Goal: Task Accomplishment & Management: Manage account settings

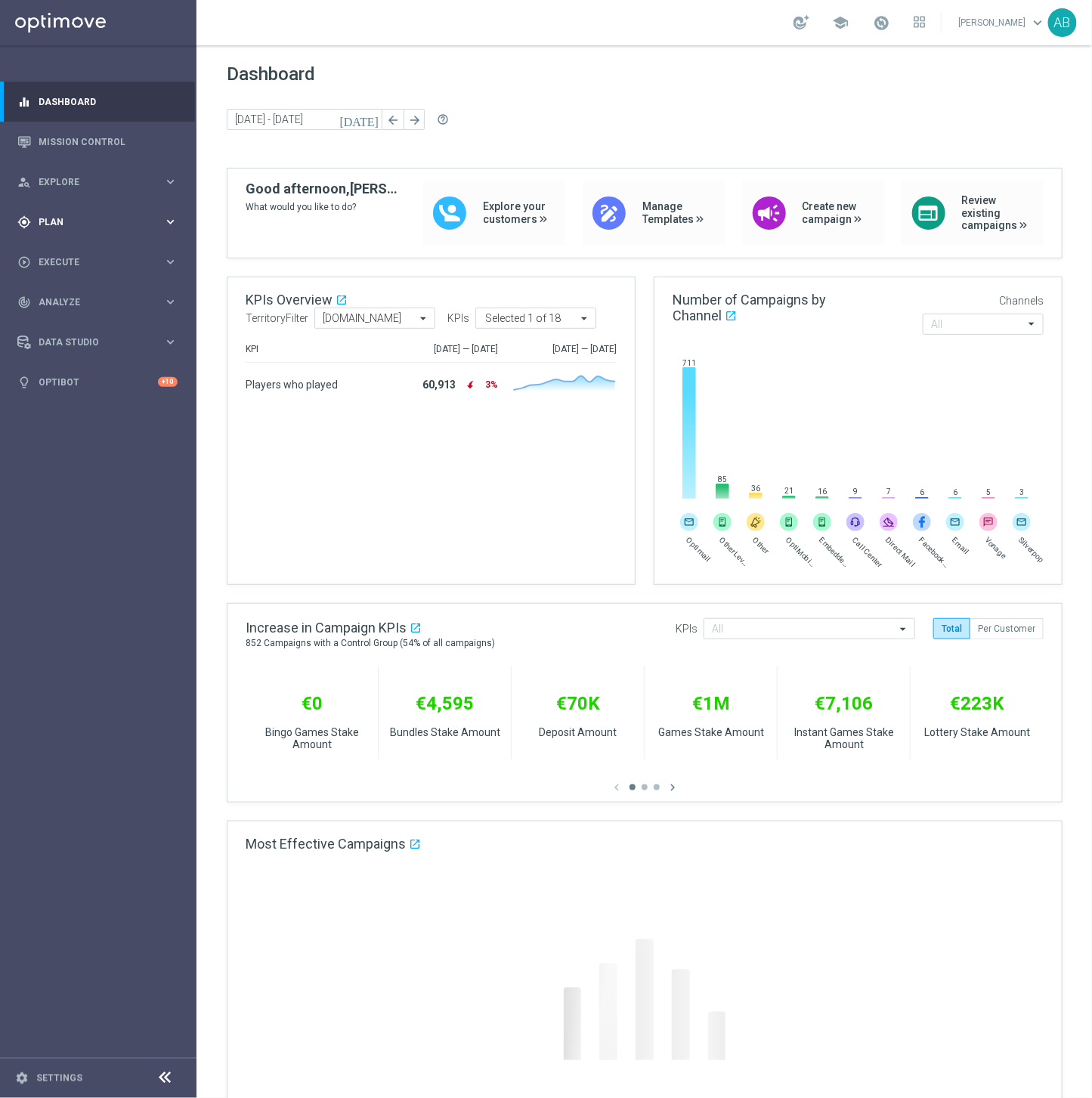
click at [48, 221] on span "Plan" at bounding box center [101, 222] width 125 height 9
click at [58, 247] on link "Target Groups" at bounding box center [98, 253] width 118 height 12
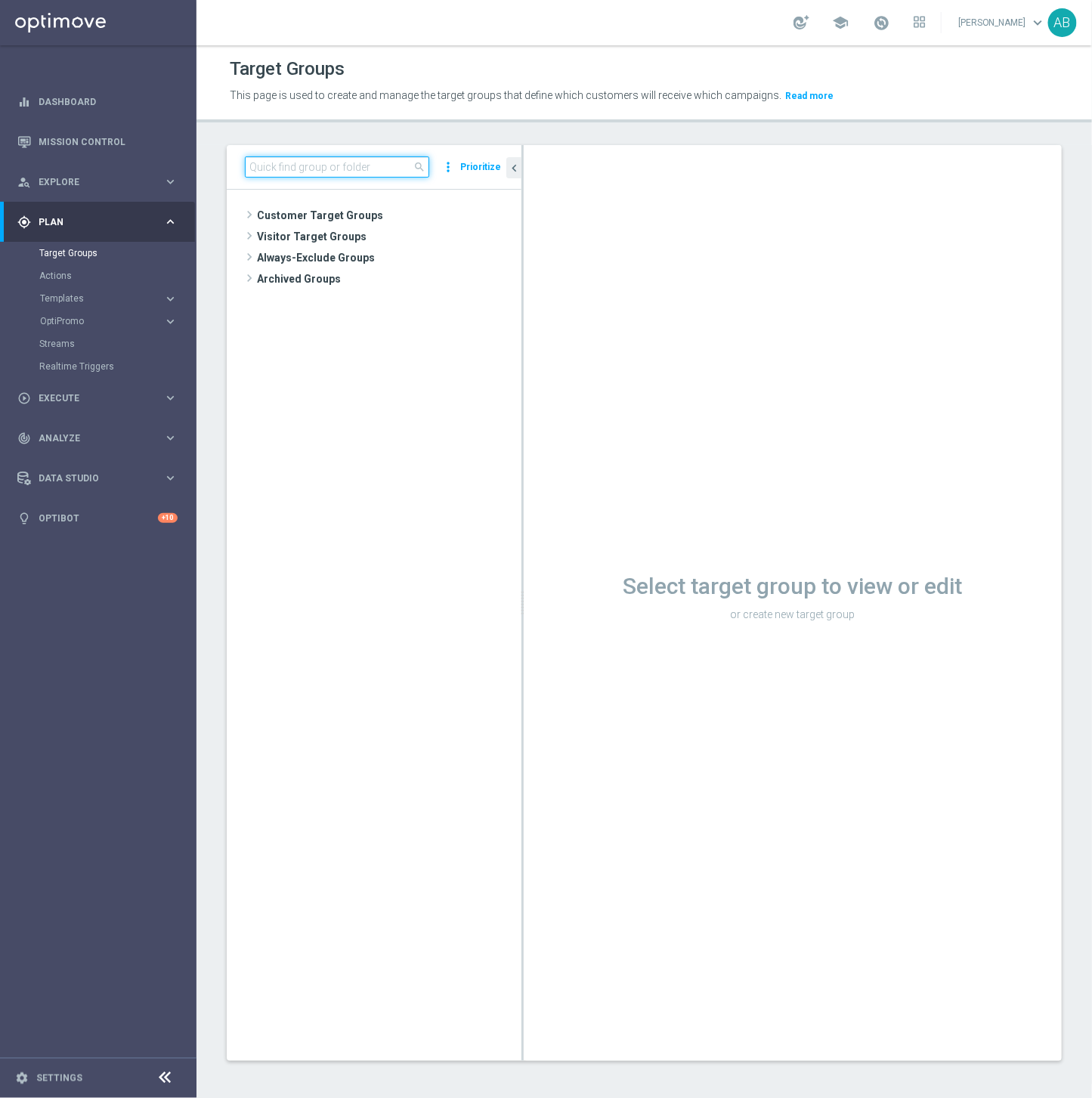
click at [333, 164] on input at bounding box center [337, 167] width 185 height 21
type input "ZA_TACTICAL_SMS"
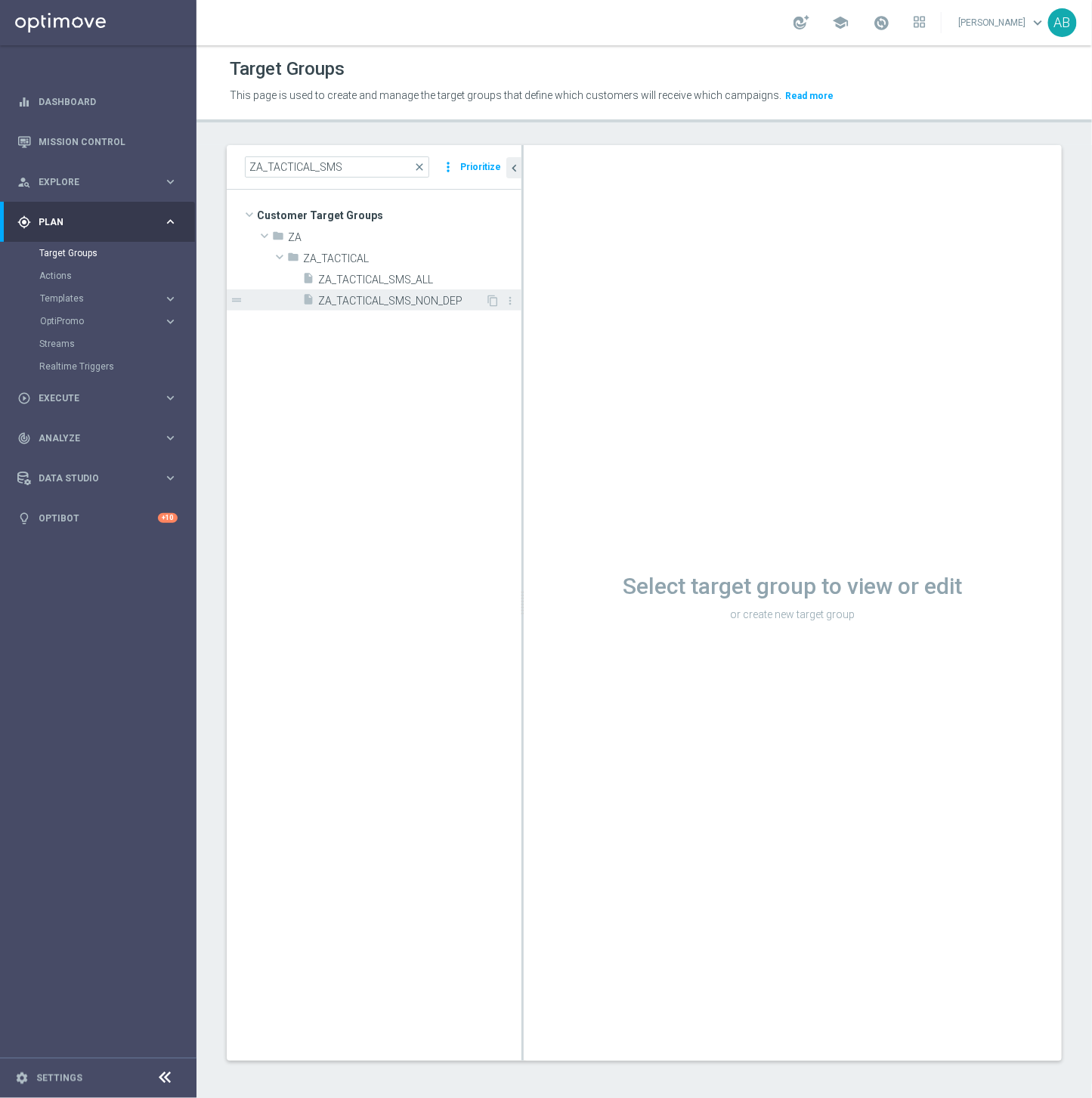
click at [385, 303] on span "ZA_TACTICAL_SMS_NON_DEP" at bounding box center [401, 302] width 167 height 13
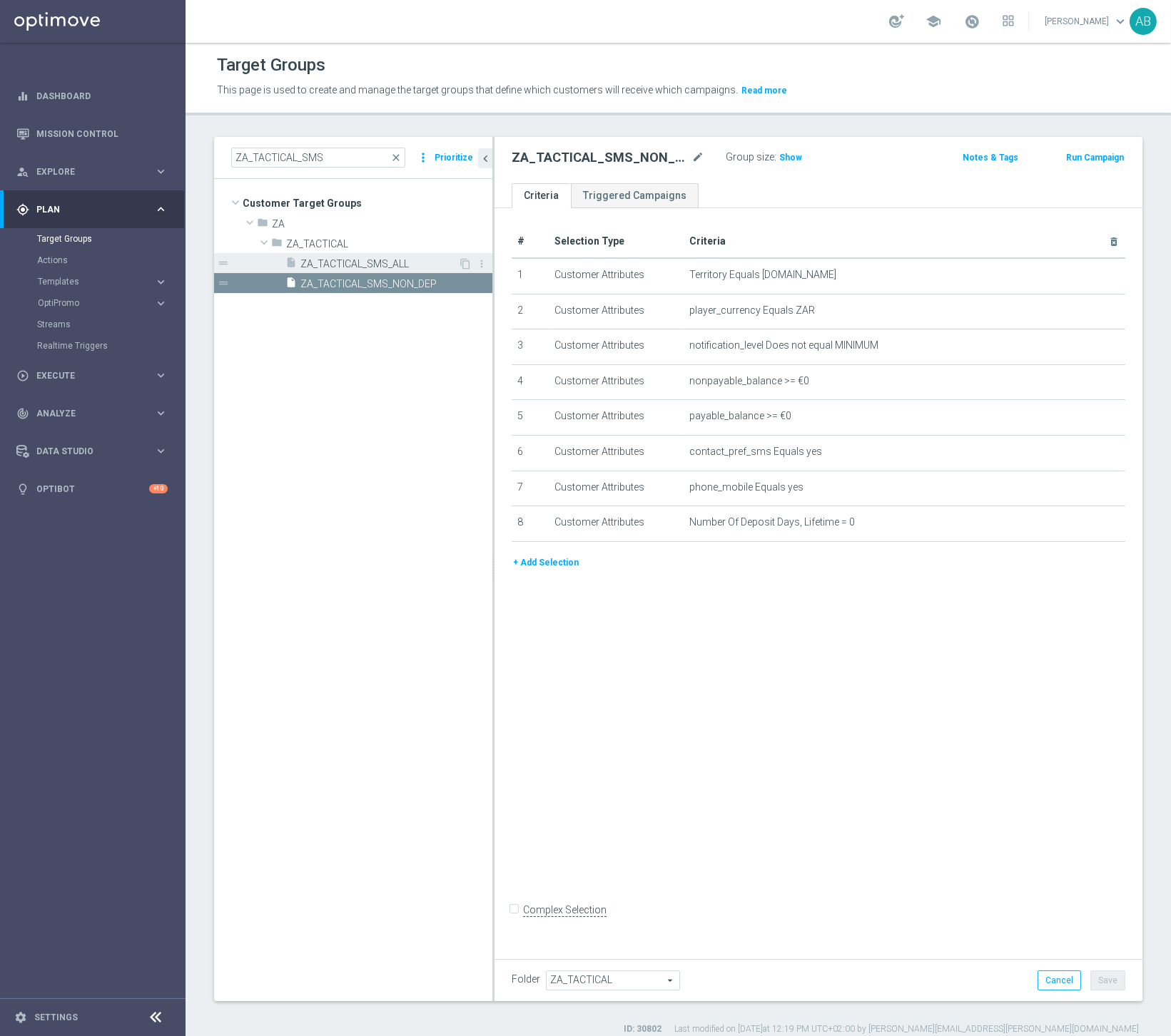
click at [353, 258] on span "ZA_TACTICAL_SMS_ALL" at bounding box center [379, 264] width 158 height 12
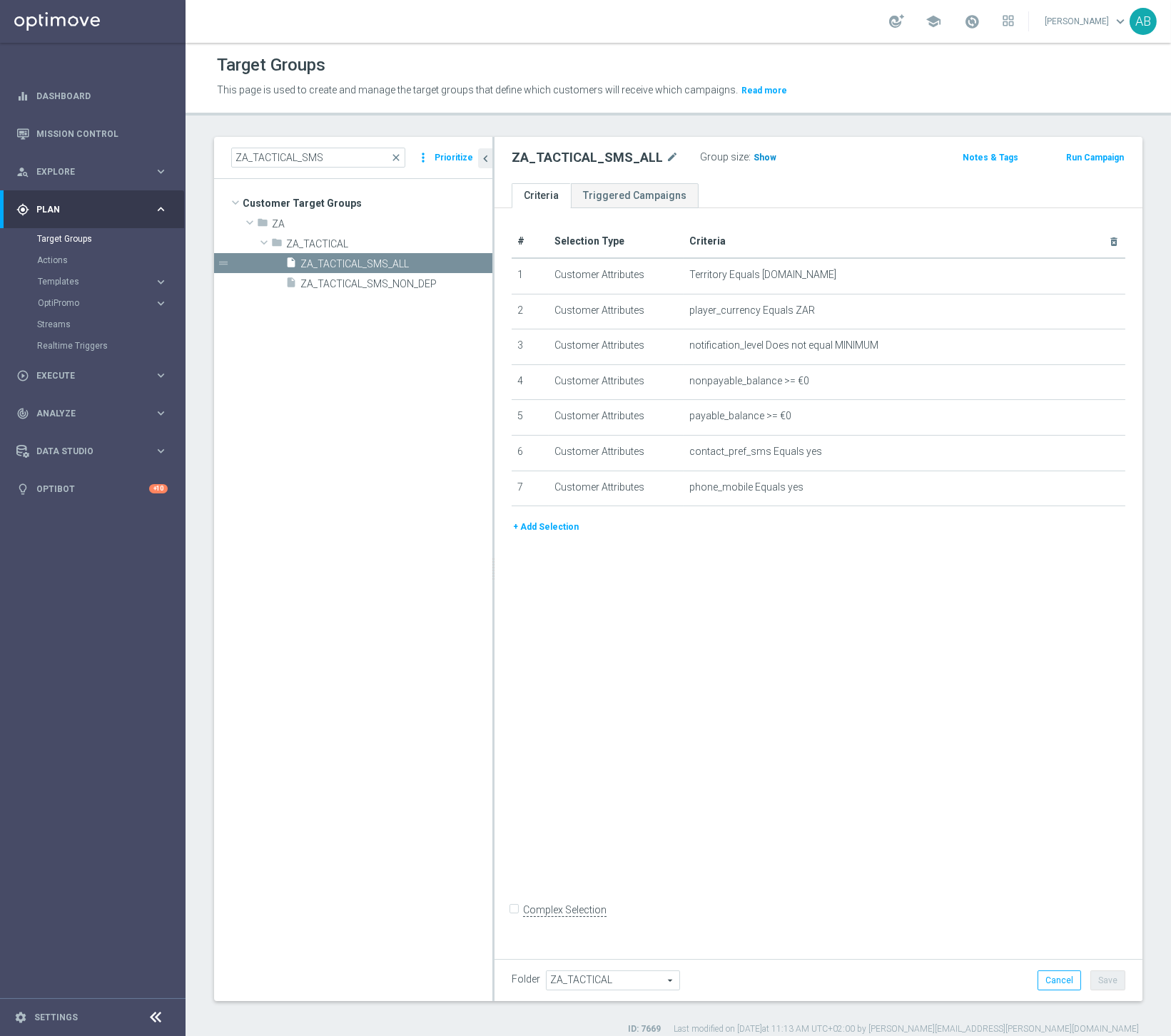
click at [761, 163] on h3 "Show" at bounding box center [765, 157] width 26 height 16
click at [562, 529] on button "+ Add Selection" at bounding box center [546, 527] width 68 height 16
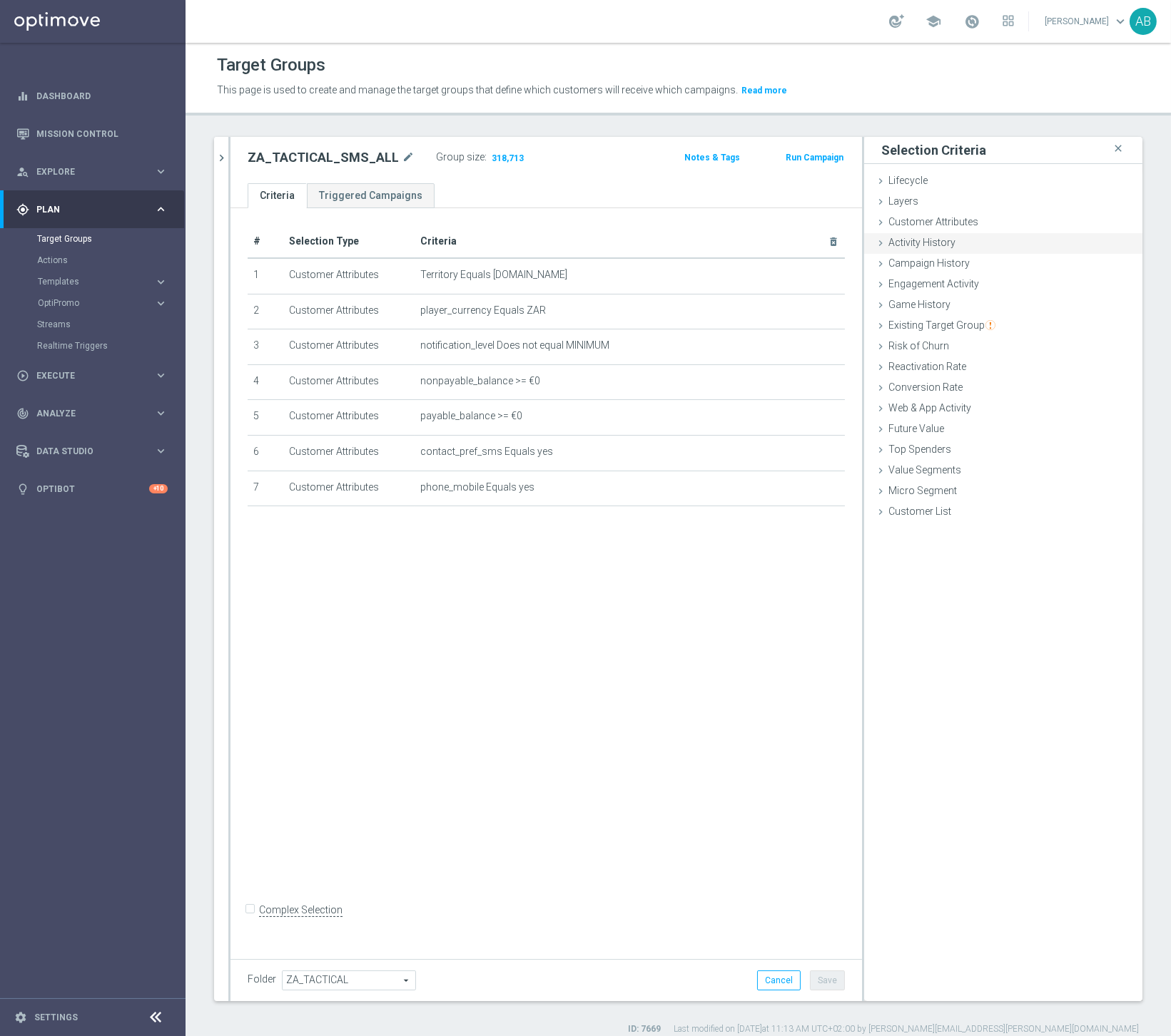
click at [925, 244] on span "Activity History" at bounding box center [921, 242] width 67 height 11
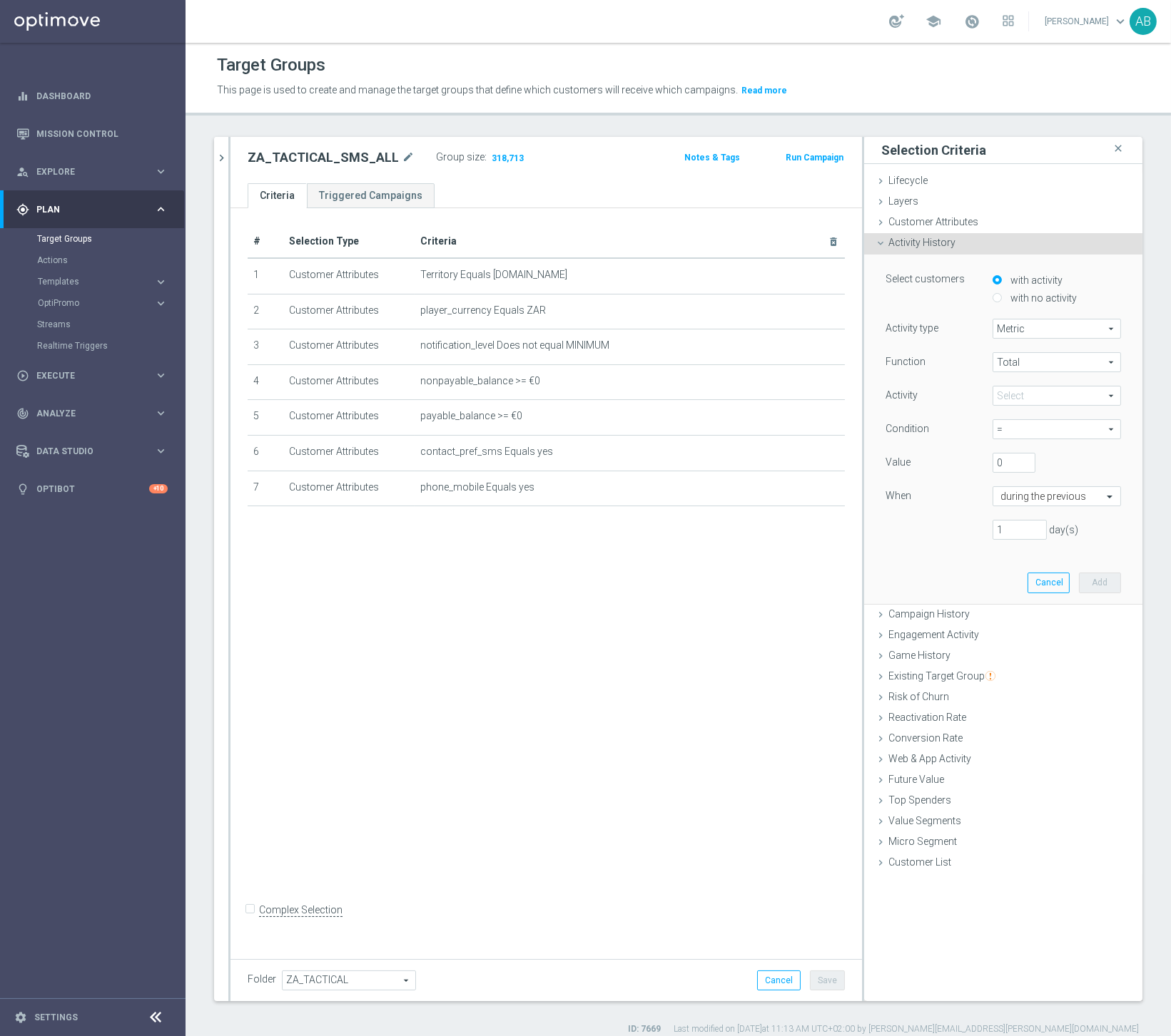
click at [1029, 294] on label "with no activity" at bounding box center [1042, 298] width 70 height 13
click at [1002, 294] on input "with no activity" at bounding box center [997, 297] width 9 height 9
radio input "true"
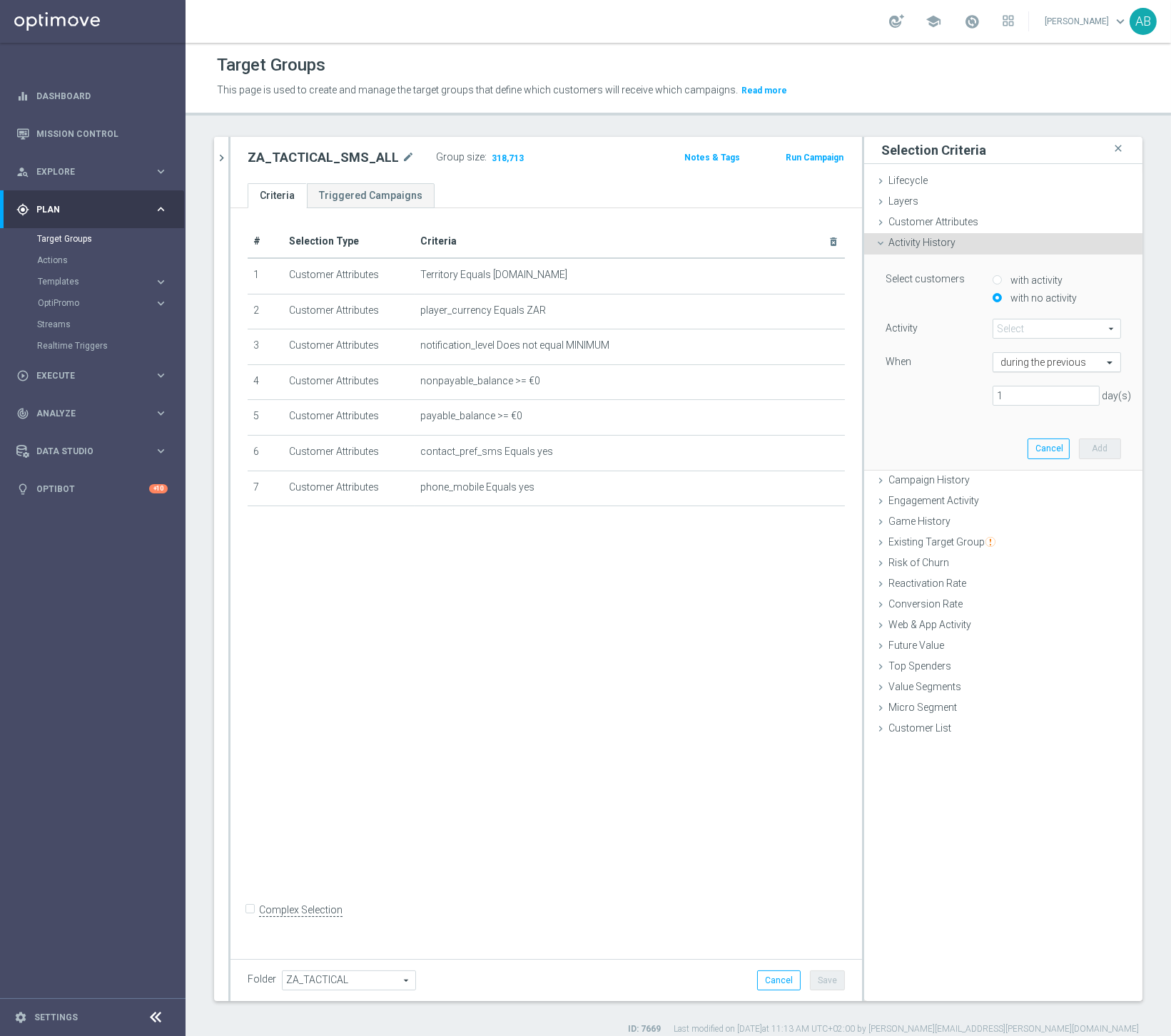
click at [1030, 369] on input "text" at bounding box center [1042, 363] width 84 height 13
click at [1030, 358] on input "text" at bounding box center [1042, 363] width 84 height 13
click at [934, 397] on div "1 day(s)" at bounding box center [1004, 396] width 257 height 20
click at [1030, 364] on input "text" at bounding box center [1042, 363] width 84 height 13
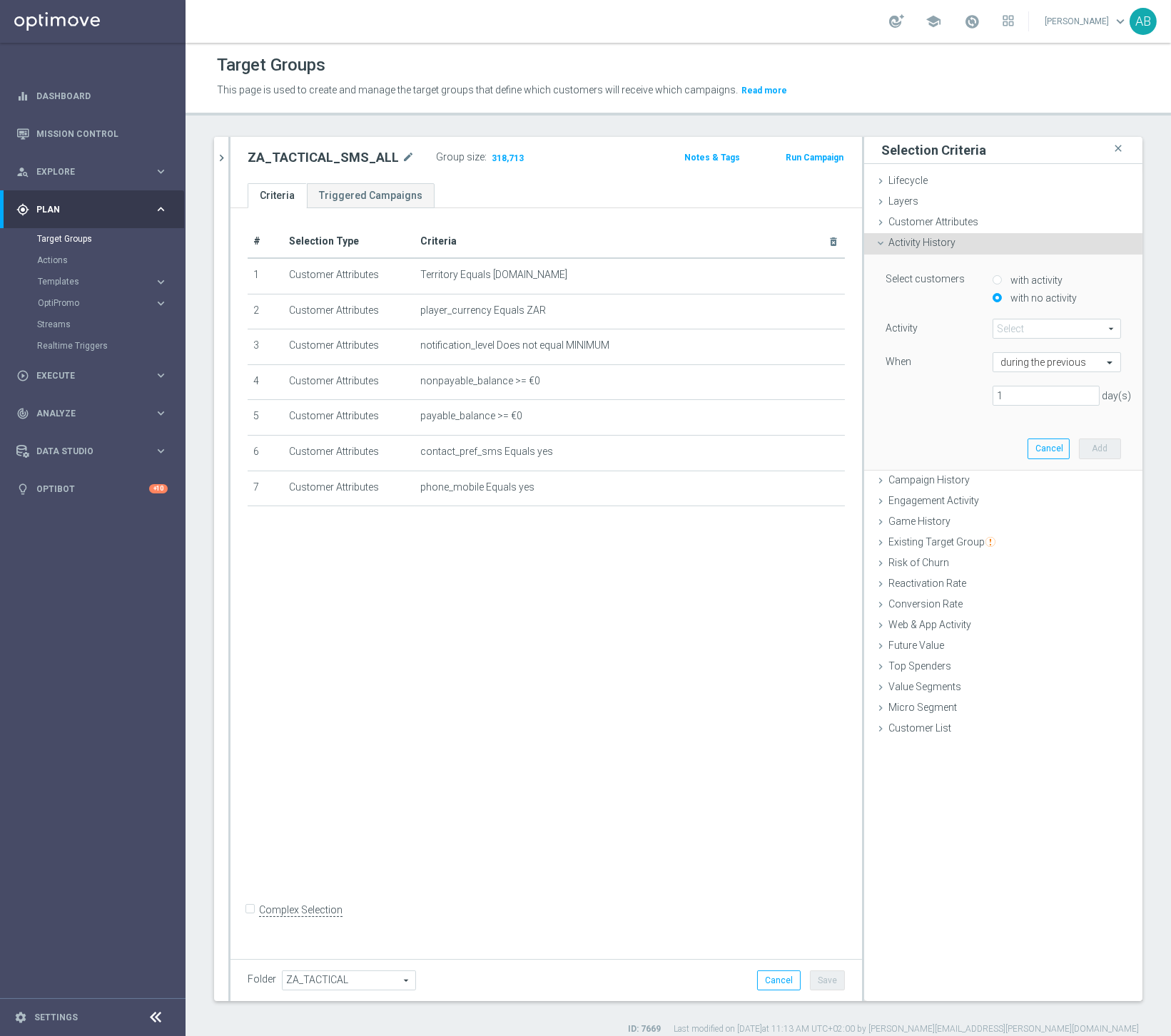
click at [915, 429] on div "Select customers with activity with no activity Activity Select arrow_drop_down…" at bounding box center [1004, 362] width 257 height 215
drag, startPoint x: 1023, startPoint y: 392, endPoint x: 931, endPoint y: 392, distance: 92.0
click at [972, 392] on div "1 day(s)" at bounding box center [1004, 396] width 257 height 20
drag, startPoint x: 1028, startPoint y: 391, endPoint x: 912, endPoint y: 391, distance: 116.0
click at [912, 391] on div "1000 day(s)" at bounding box center [1004, 396] width 257 height 20
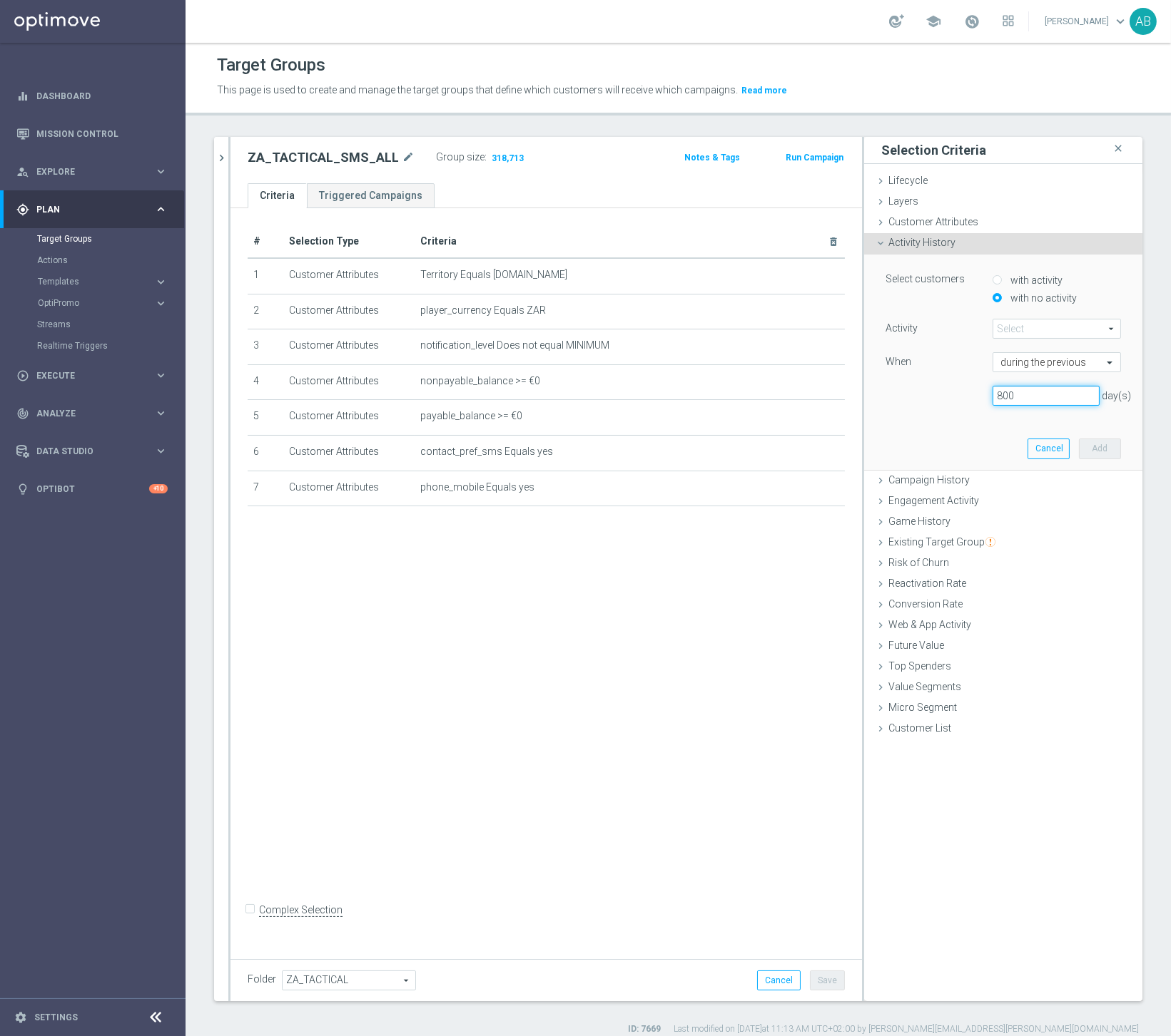
type input "800"
click at [983, 427] on div "Select customers with activity with no activity Activity Select arrow_drop_down…" at bounding box center [1004, 362] width 257 height 215
click at [1026, 324] on span at bounding box center [1056, 329] width 127 height 18
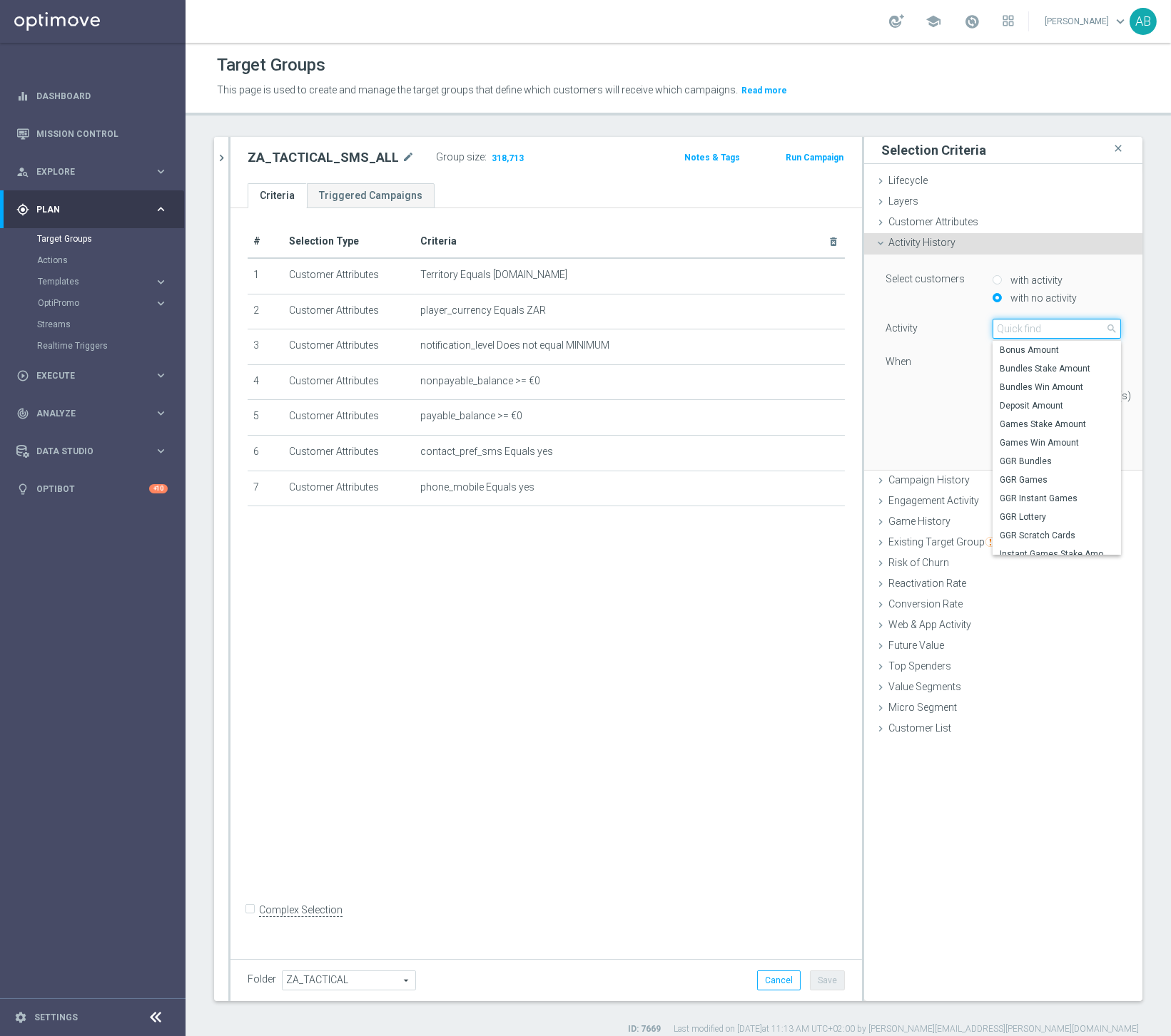
click at [1022, 325] on input "search" at bounding box center [1056, 329] width 129 height 20
type input "ACT"
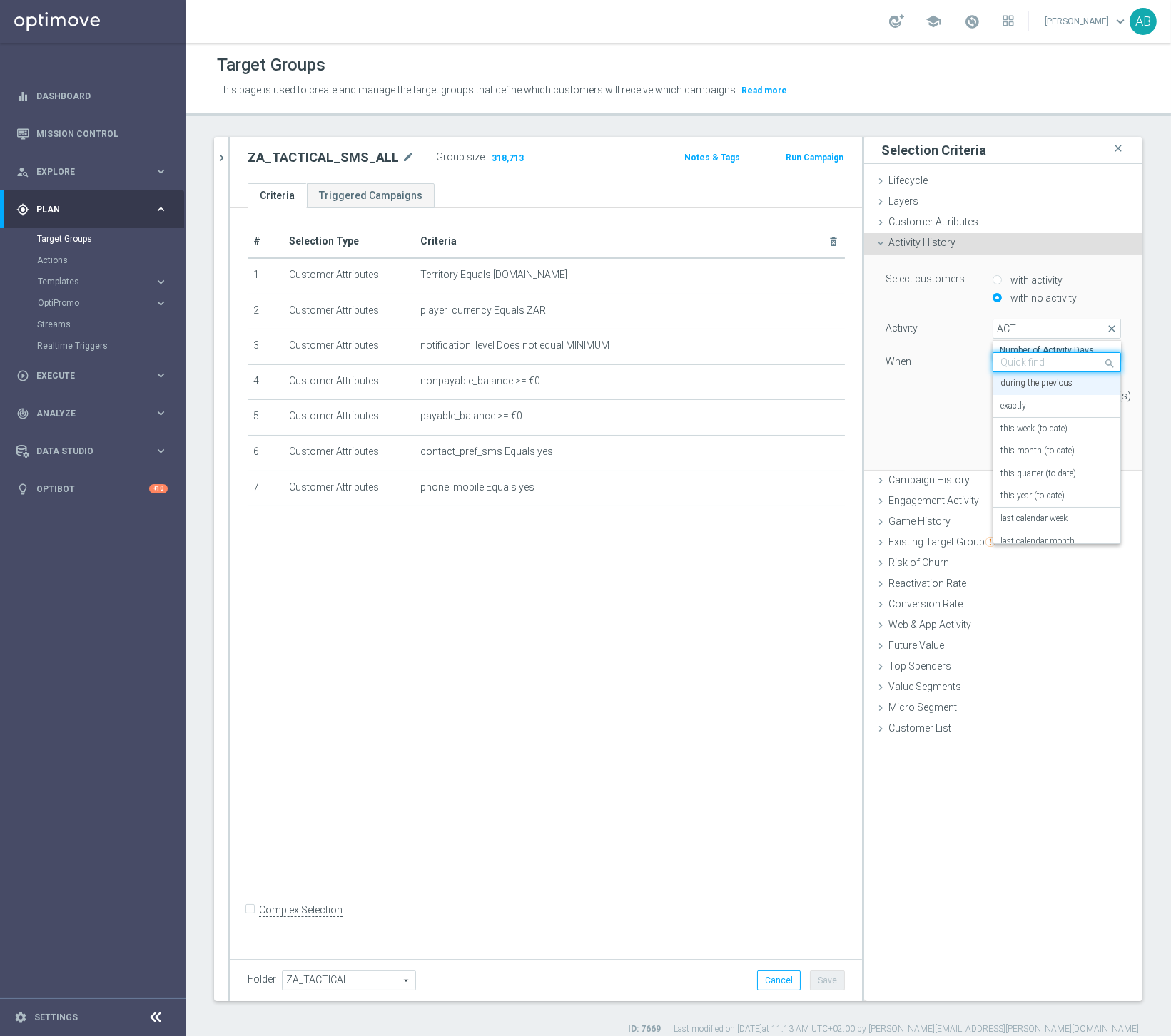
click at [1030, 360] on input "text" at bounding box center [1042, 363] width 84 height 13
click at [1026, 360] on input "text" at bounding box center [1042, 363] width 84 height 13
type input "A"
click at [968, 379] on div "Activity Select arrow_drop_down search When Quick find during the previous duri…" at bounding box center [1003, 367] width 235 height 98
click at [1022, 329] on span at bounding box center [1056, 329] width 127 height 18
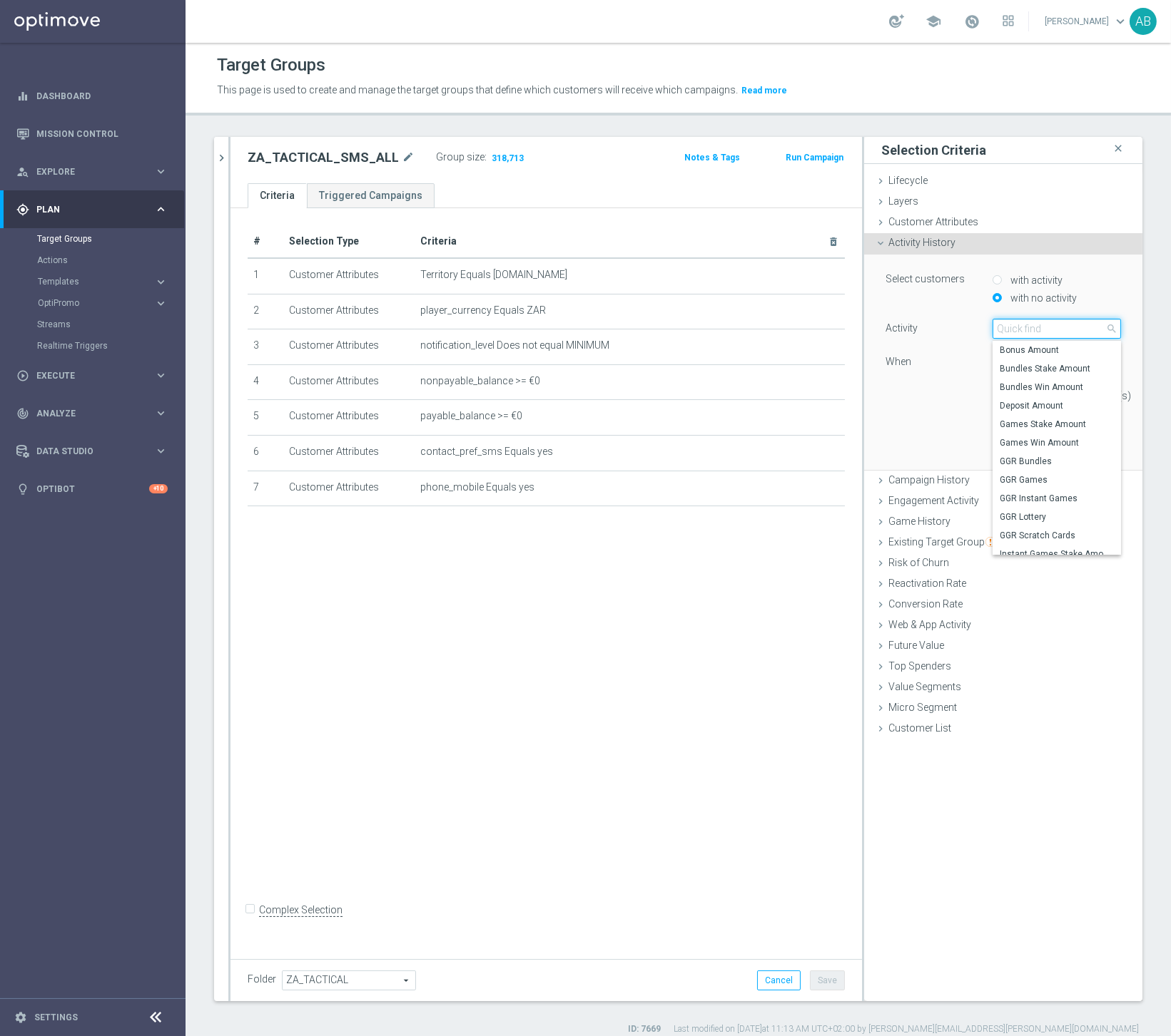
click at [1022, 329] on input "search" at bounding box center [1056, 329] width 129 height 20
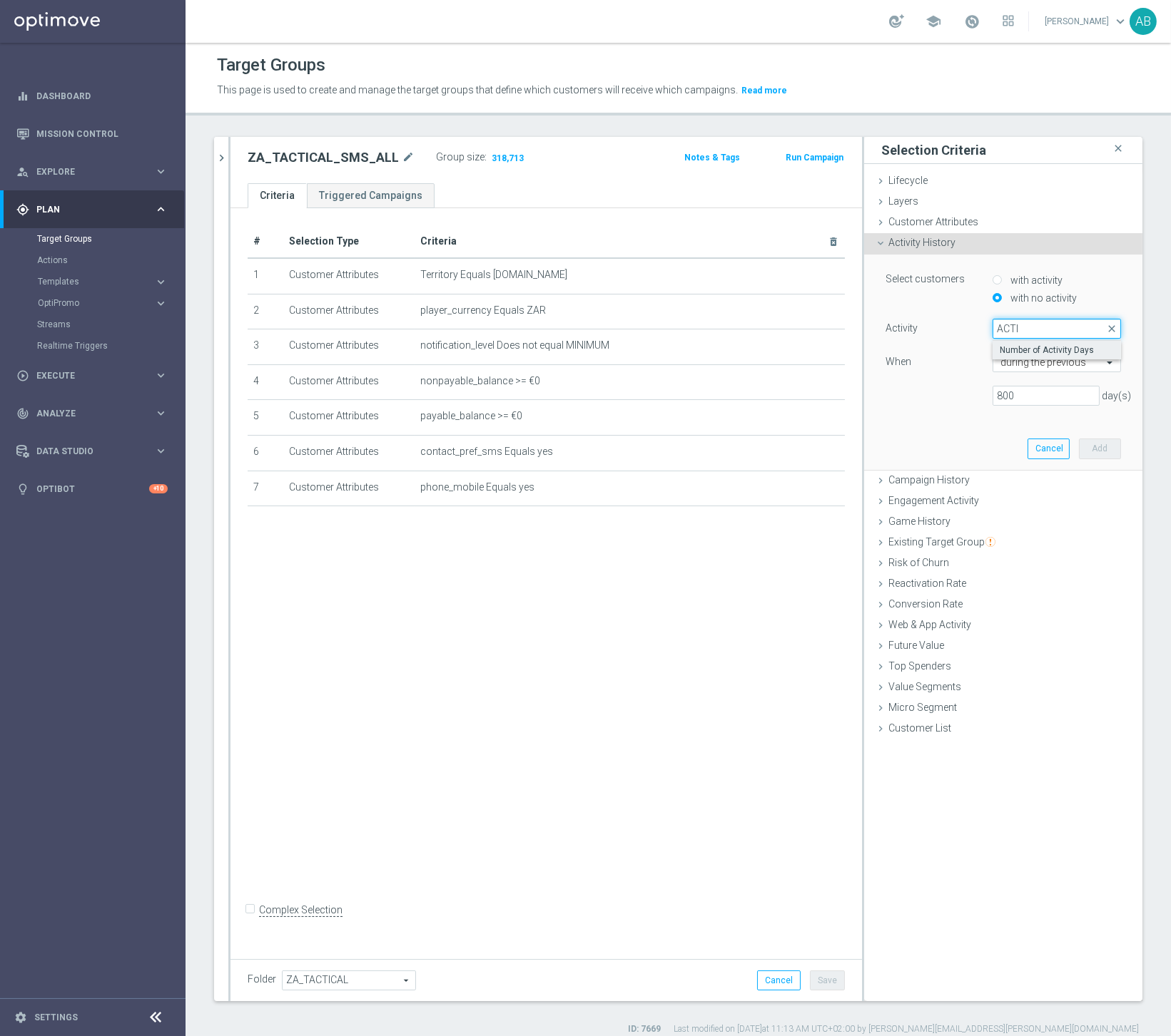
type input "ACTI"
click at [1030, 346] on span "Number of Activity Days" at bounding box center [1057, 350] width 114 height 11
type input "Number of Activity Days"
click at [1030, 360] on input "text" at bounding box center [1042, 363] width 84 height 13
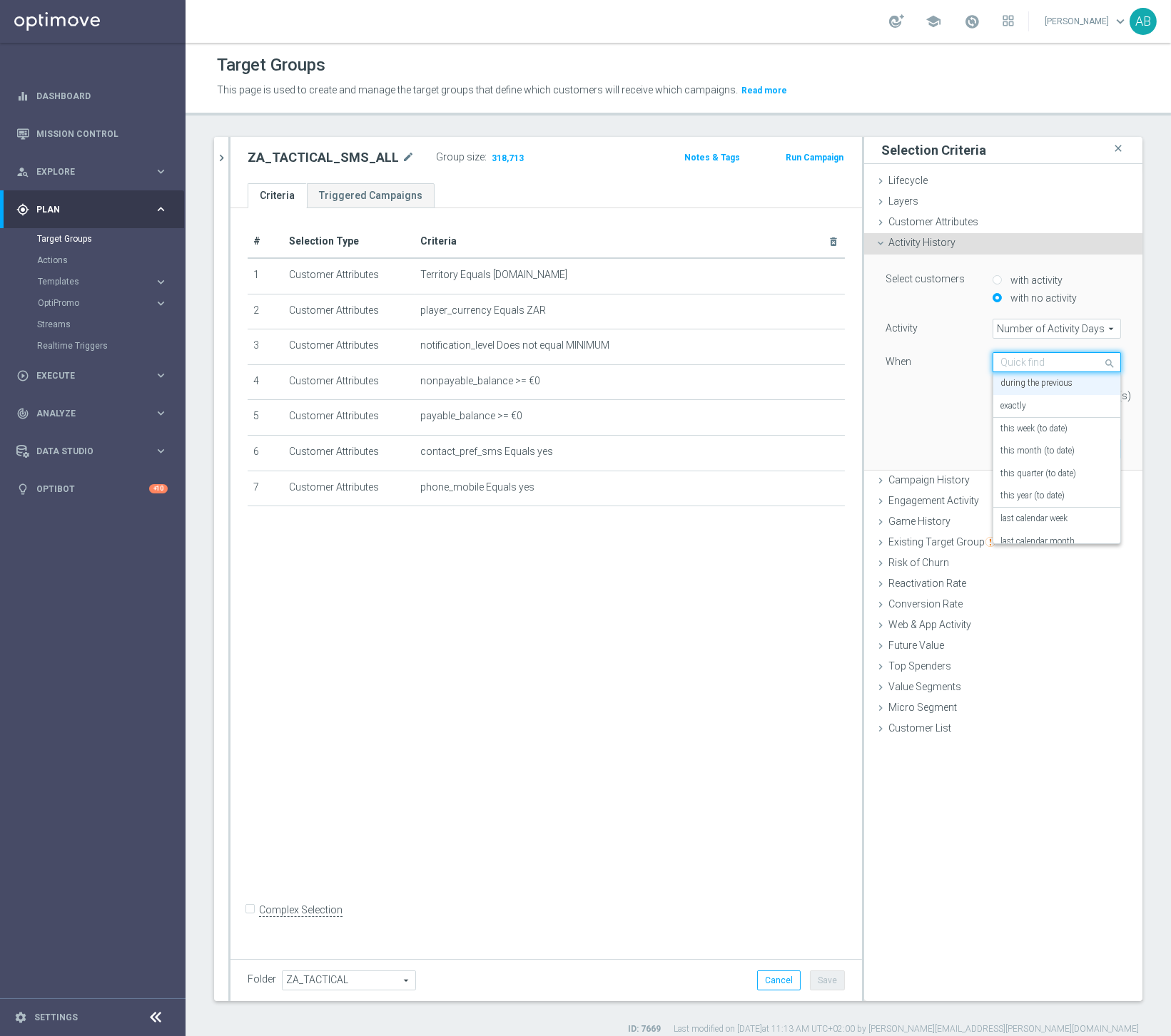
click at [893, 415] on div "Activity Number of Activity Days Number of Activity Days arrow_drop_down search…" at bounding box center [1003, 367] width 235 height 98
click at [1030, 443] on button "Add" at bounding box center [1099, 449] width 42 height 20
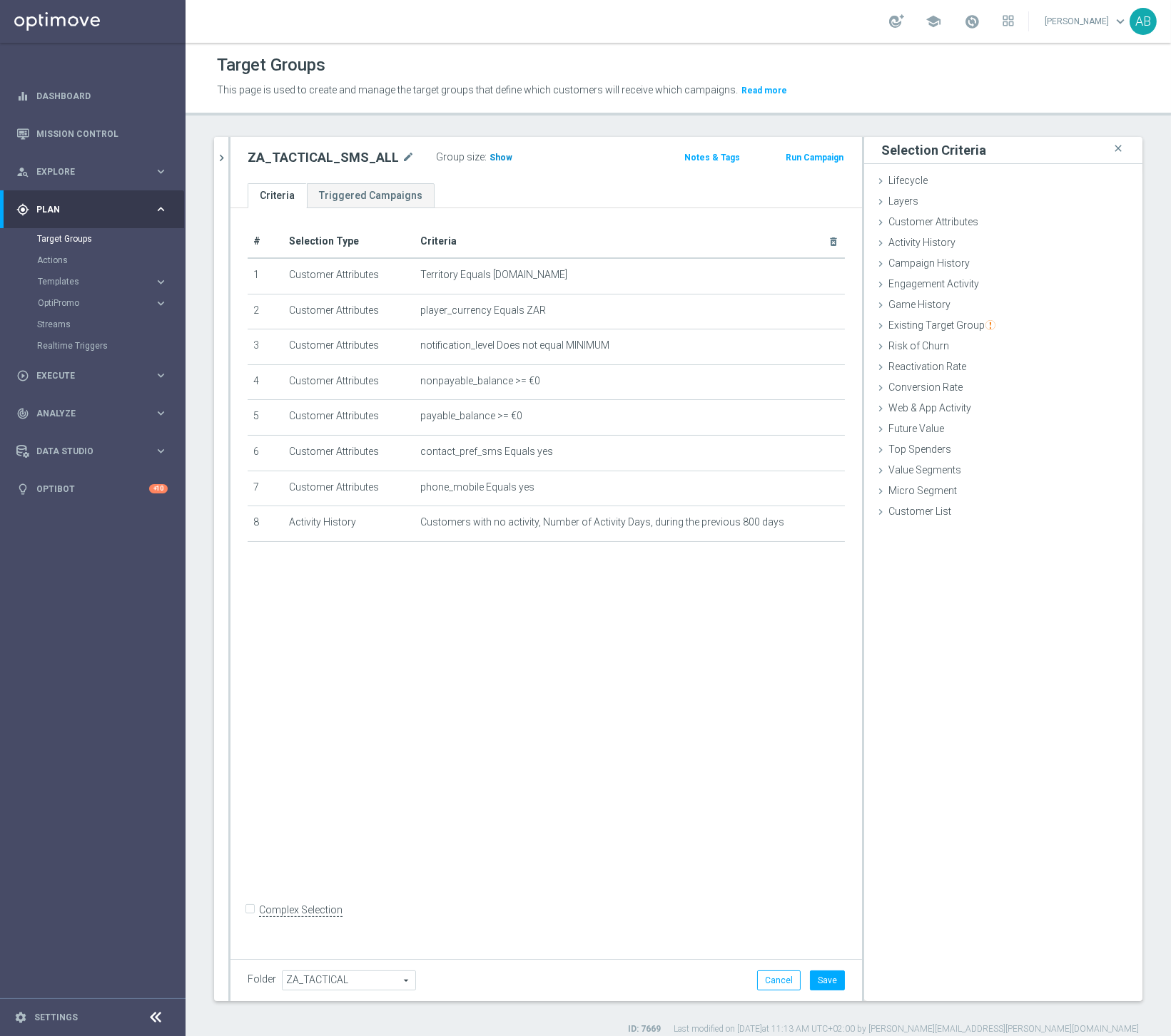
click at [495, 155] on span "Show" at bounding box center [501, 157] width 23 height 10
drag, startPoint x: 613, startPoint y: 452, endPoint x: 278, endPoint y: 451, distance: 335.0
click at [278, 451] on tr "6 Customer Attributes contact_pref_sms Equals yes mode_edit delete_forever" at bounding box center [546, 453] width 597 height 36
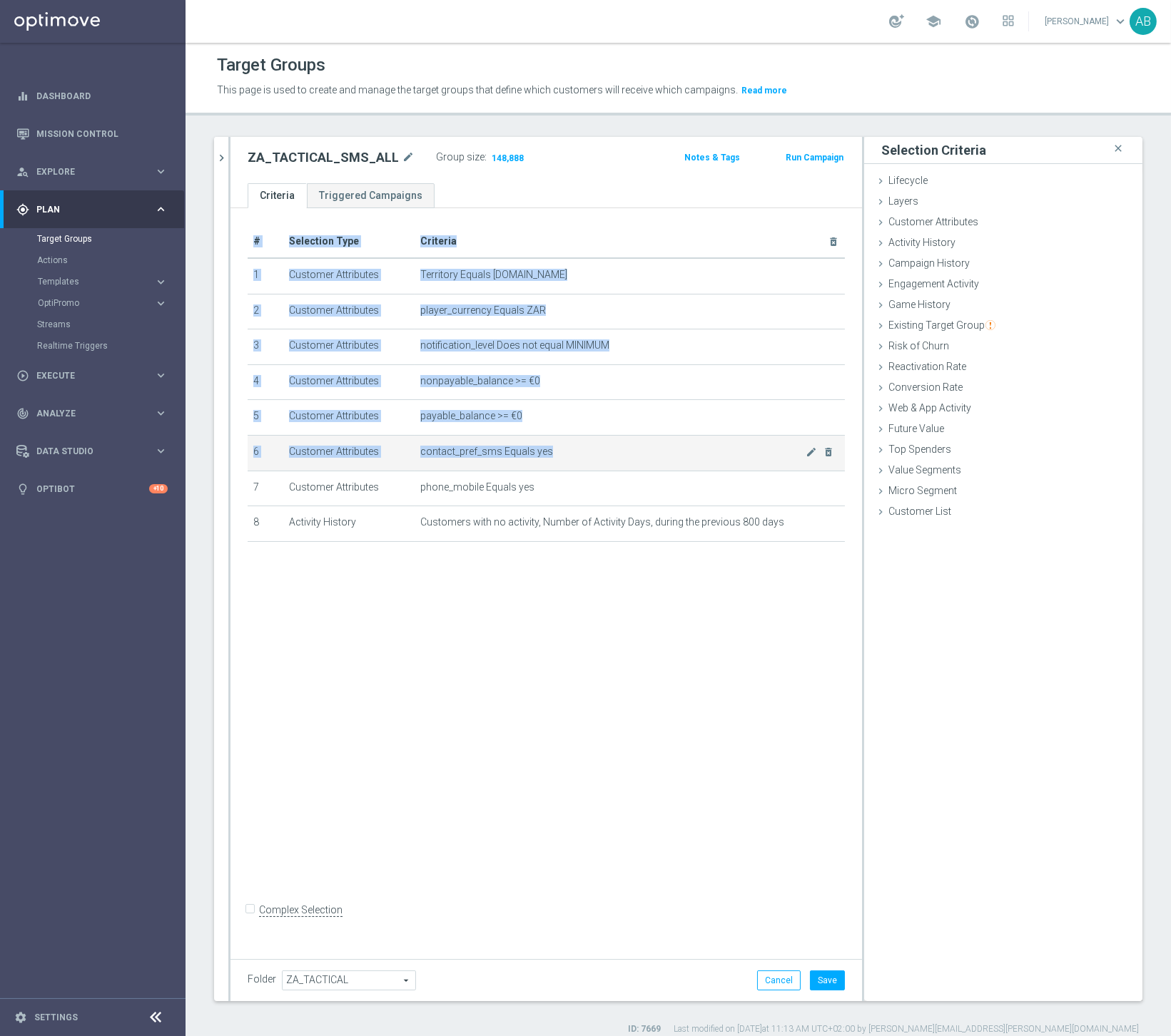
drag, startPoint x: 246, startPoint y: 443, endPoint x: 793, endPoint y: 450, distance: 547.0
click at [793, 450] on div "# Selection Type Criteria delete_forever 1 Customer Attributes Territory Equals…" at bounding box center [546, 389] width 619 height 329
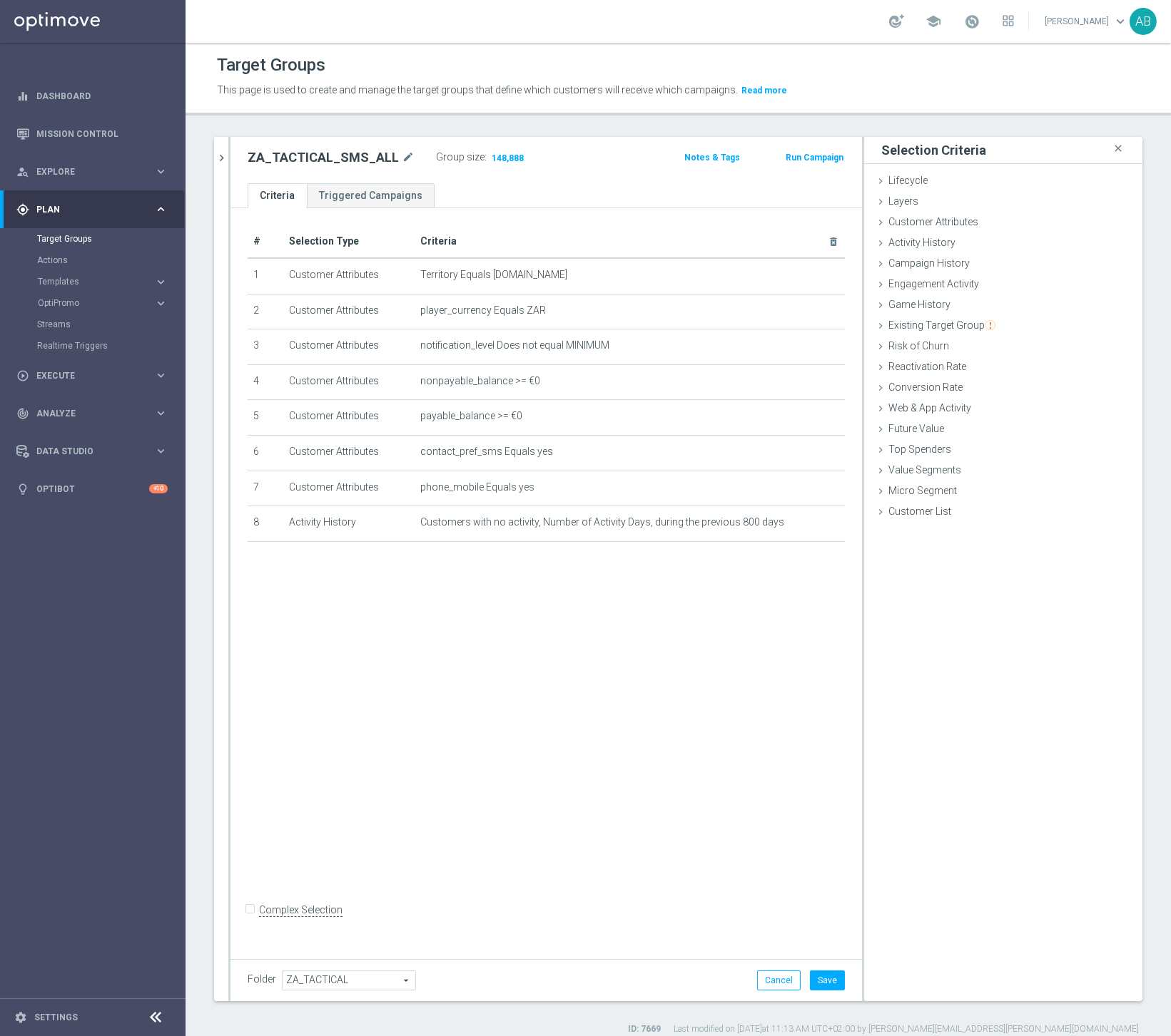
click at [614, 743] on div "# Selection Type Criteria delete_forever 1 Customer Attributes Territory Equals…" at bounding box center [546, 580] width 632 height 743
click at [503, 157] on span "148,888" at bounding box center [508, 160] width 35 height 14
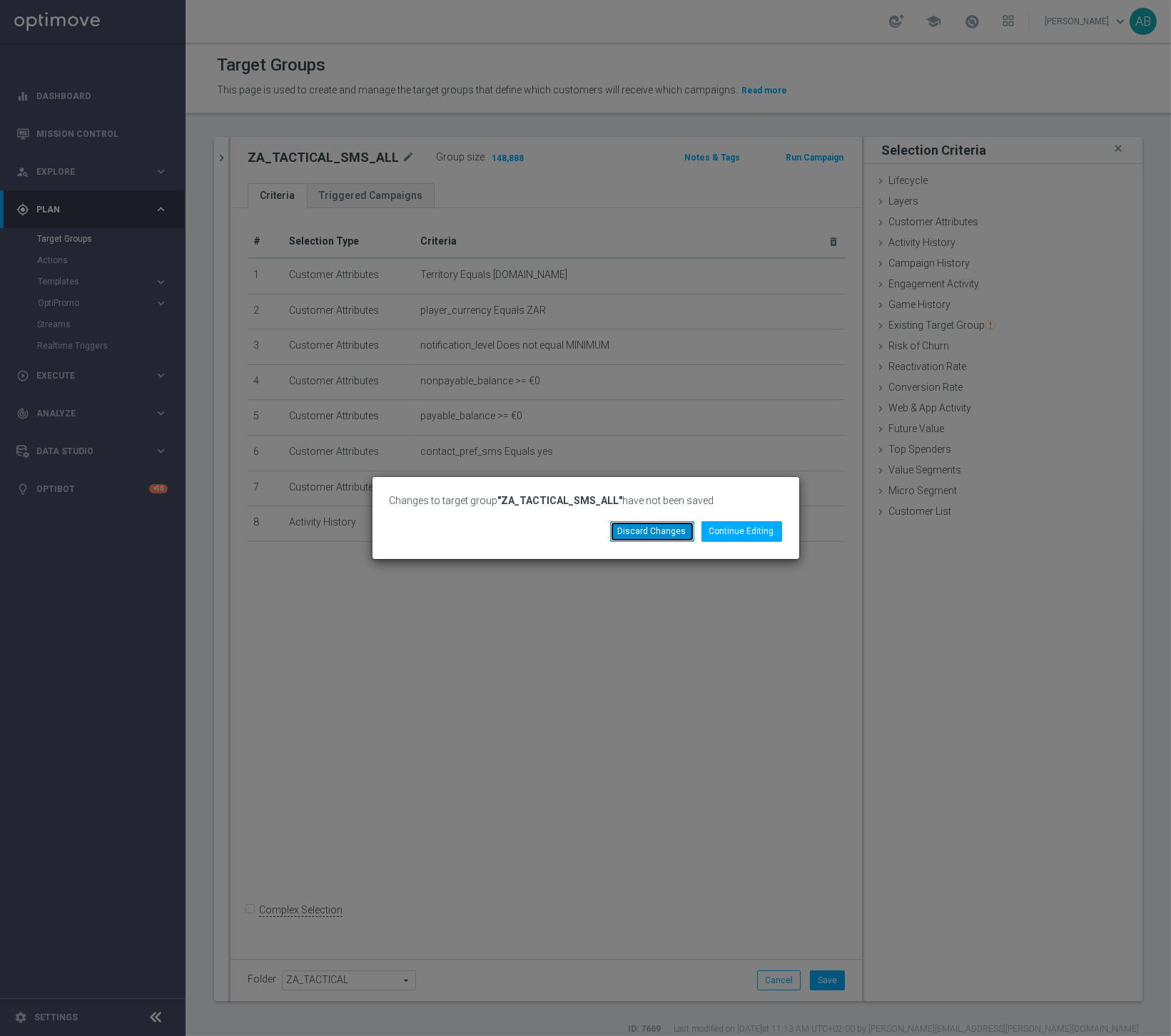
click at [648, 535] on button "Discard Changes" at bounding box center [652, 531] width 84 height 20
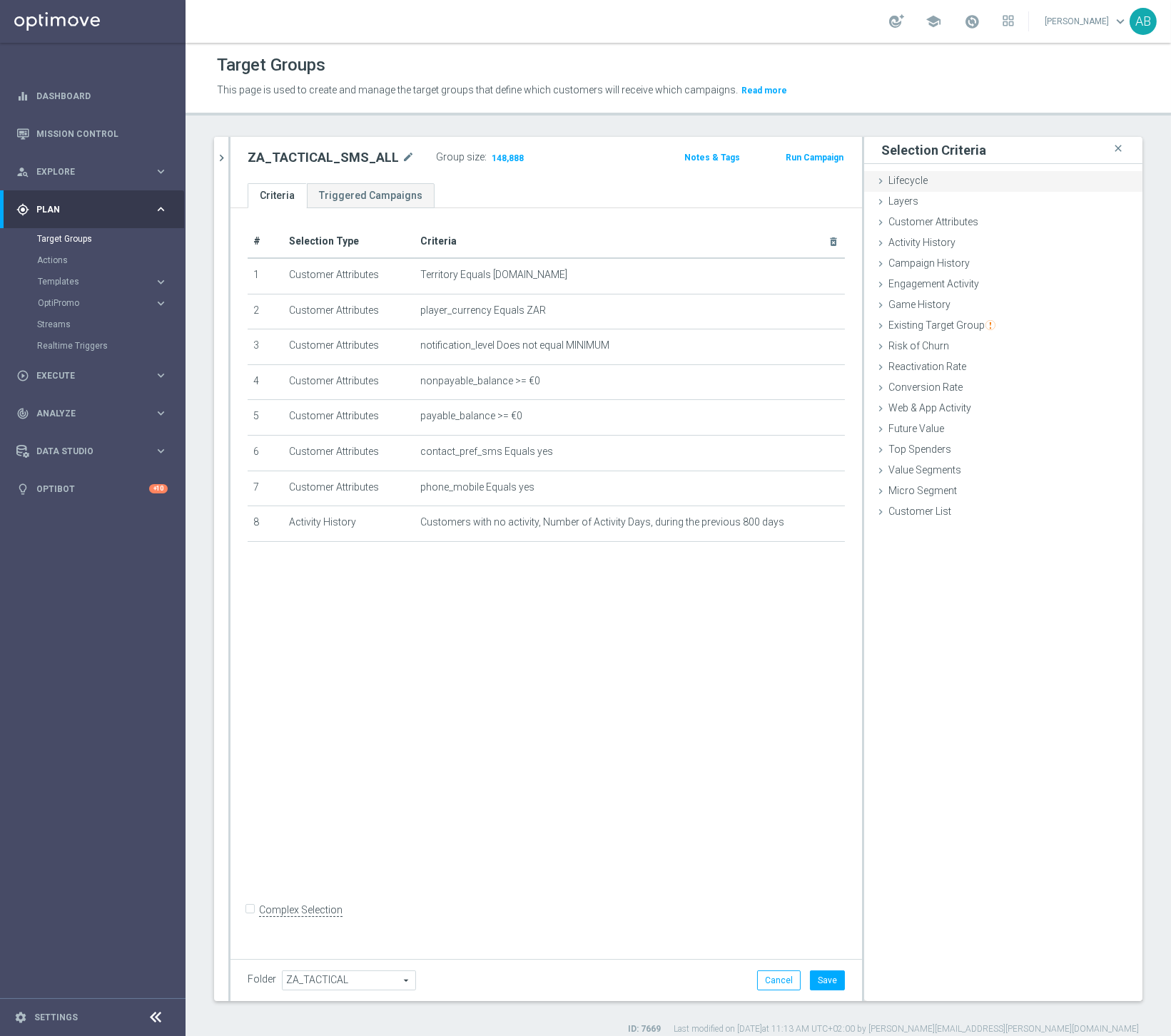
click at [924, 187] on div "Lifecycle done" at bounding box center [1004, 182] width 278 height 21
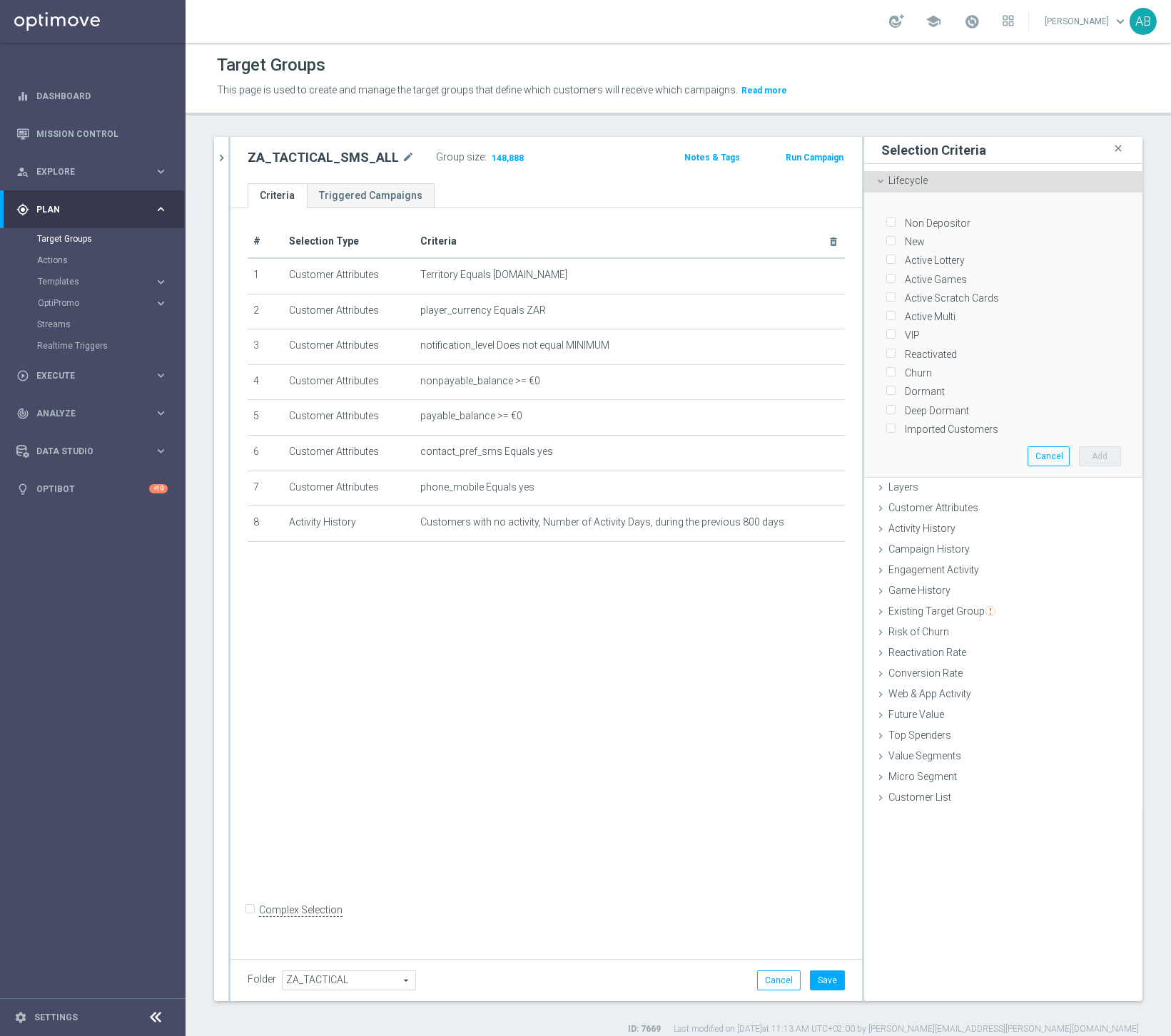
click at [910, 225] on label "Non Depositor" at bounding box center [934, 223] width 71 height 13
click at [895, 225] on input "Non Depositor" at bounding box center [890, 223] width 9 height 9
checkbox input "true"
click at [1030, 456] on button "Add" at bounding box center [1099, 456] width 42 height 20
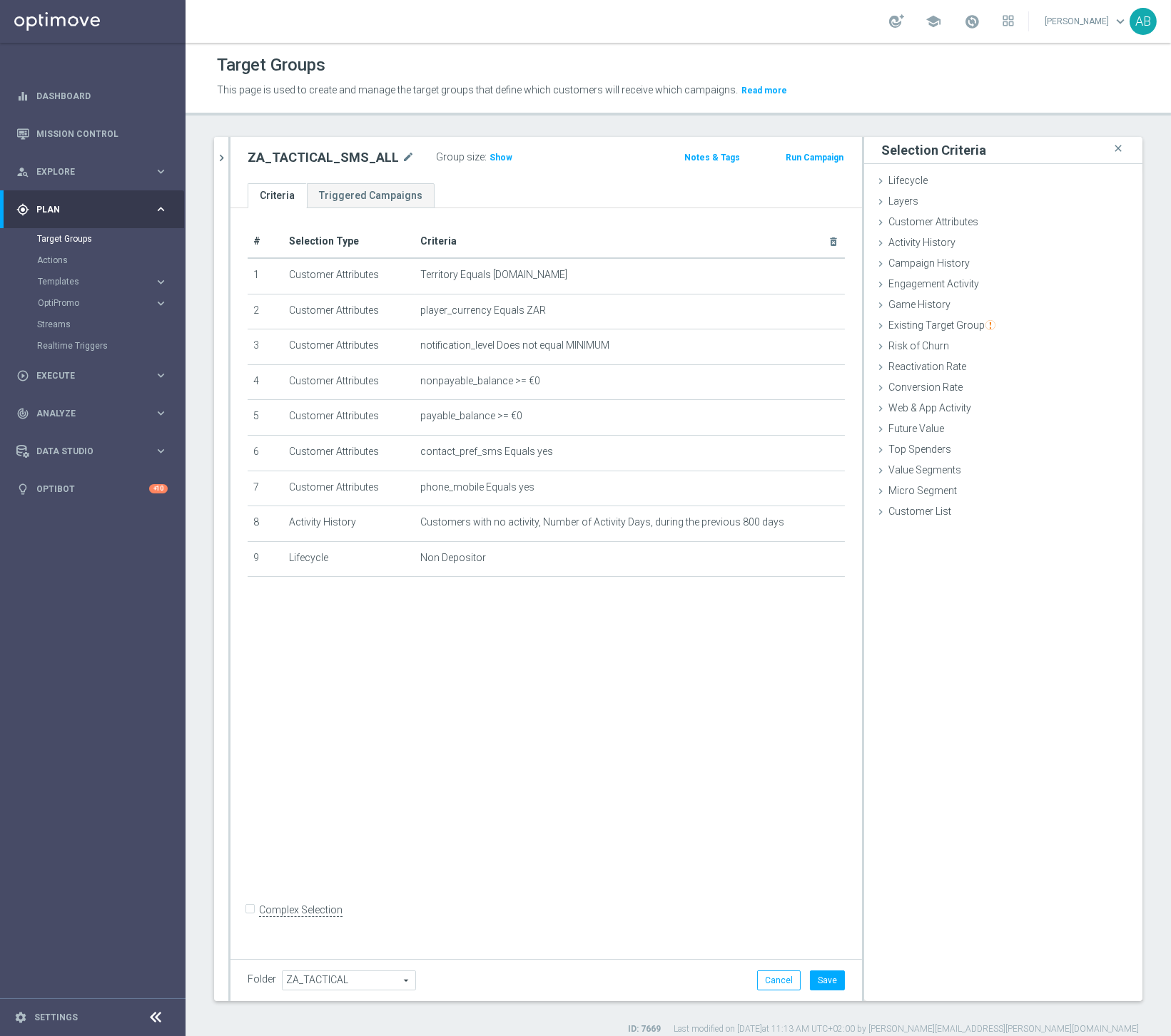
click at [250, 917] on input "Complex Selection" at bounding box center [252, 912] width 9 height 20
checkbox input "true"
click at [456, 917] on textarea at bounding box center [495, 922] width 495 height 25
type textarea "1 and 2 and 3 and 4 and 5 and 6 and 7 and (8 or 9)"
click at [492, 157] on span "Show" at bounding box center [501, 157] width 23 height 10
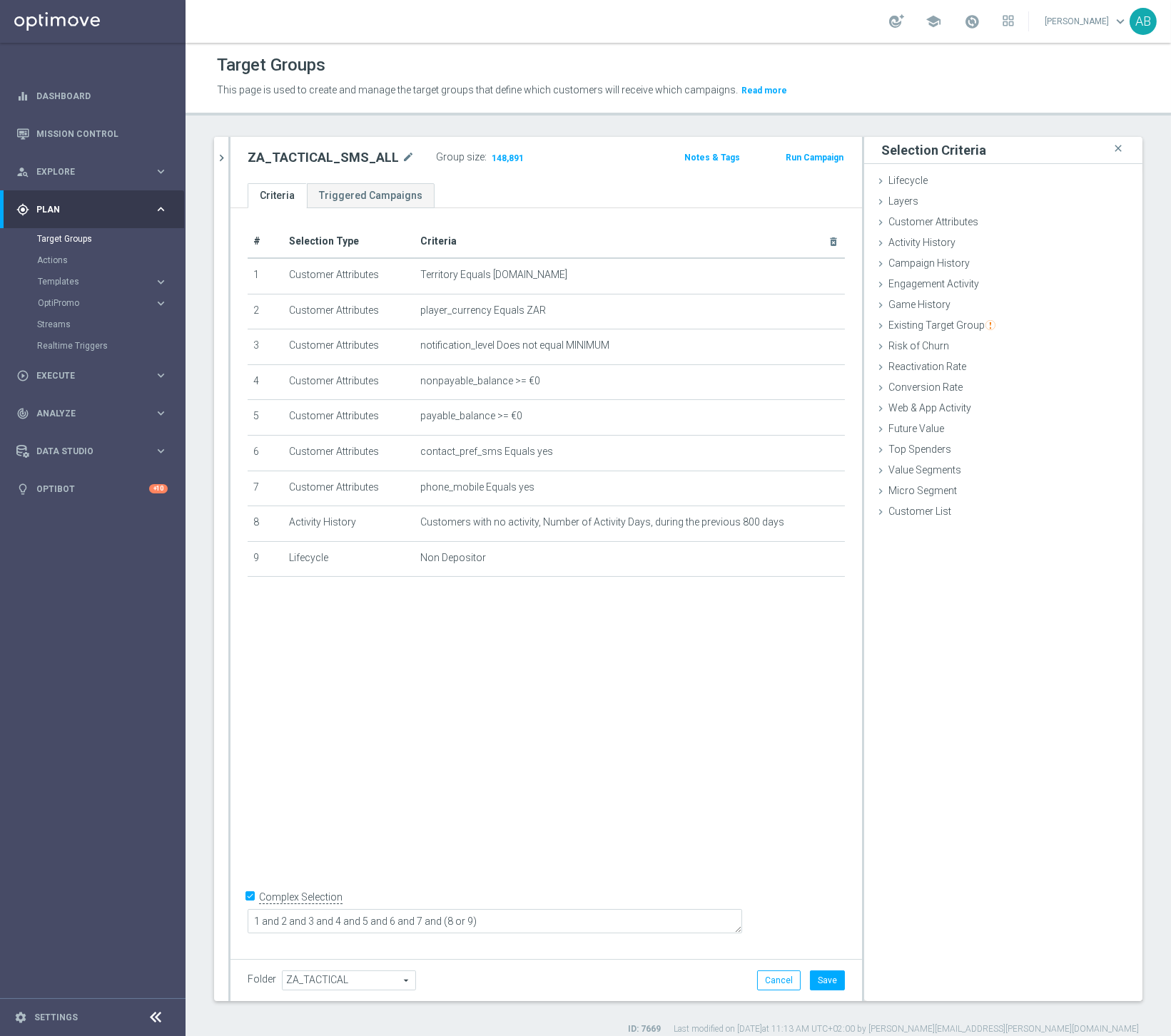
click at [117, 287] on button "Templates keyboard_arrow_right" at bounding box center [103, 281] width 132 height 11
